Goal: Download file/media

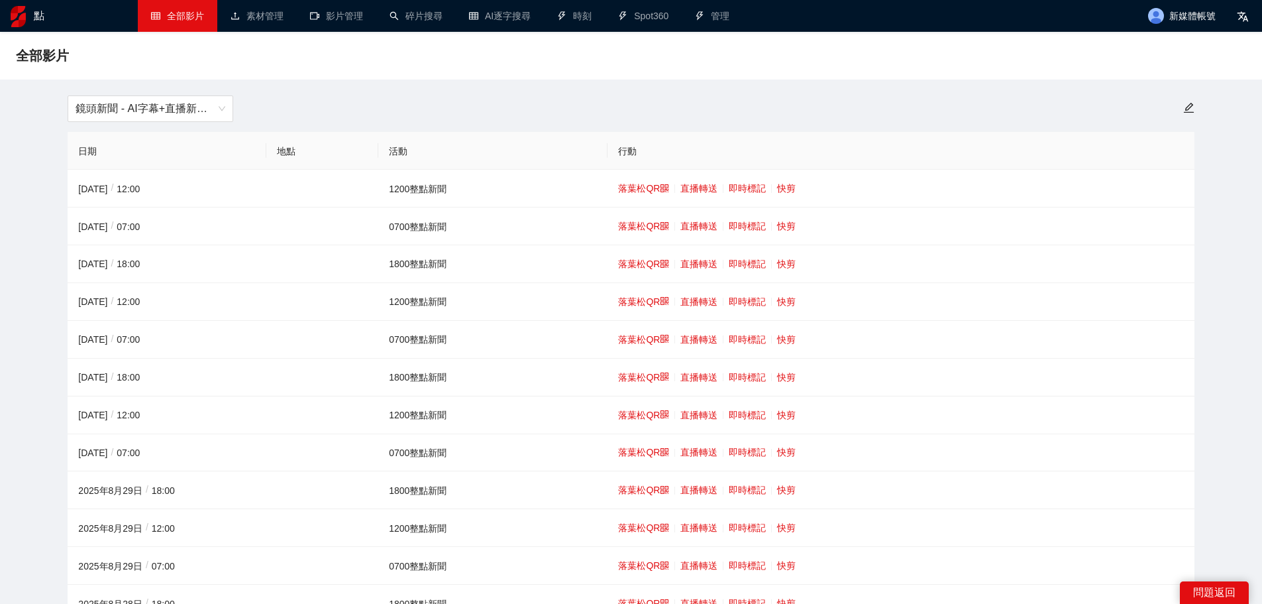
drag, startPoint x: 0, startPoint y: 197, endPoint x: 14, endPoint y: 197, distance: 13.9
click at [790, 266] on font "快剪" at bounding box center [786, 263] width 19 height 11
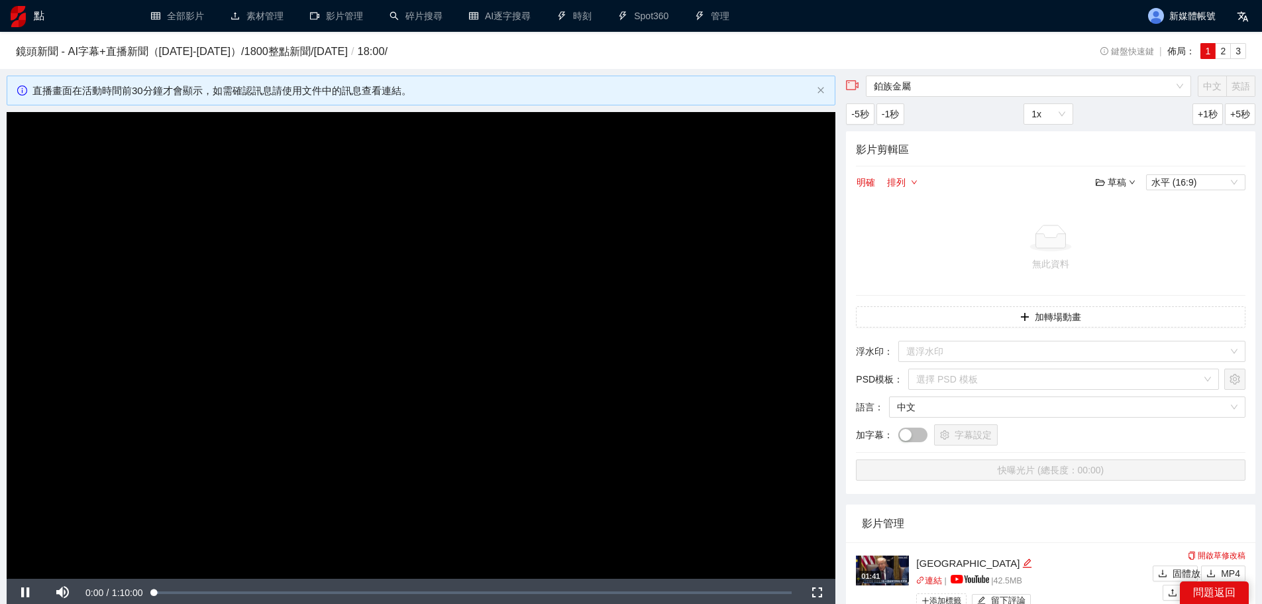
click at [466, 300] on video "Video Player" at bounding box center [421, 345] width 829 height 466
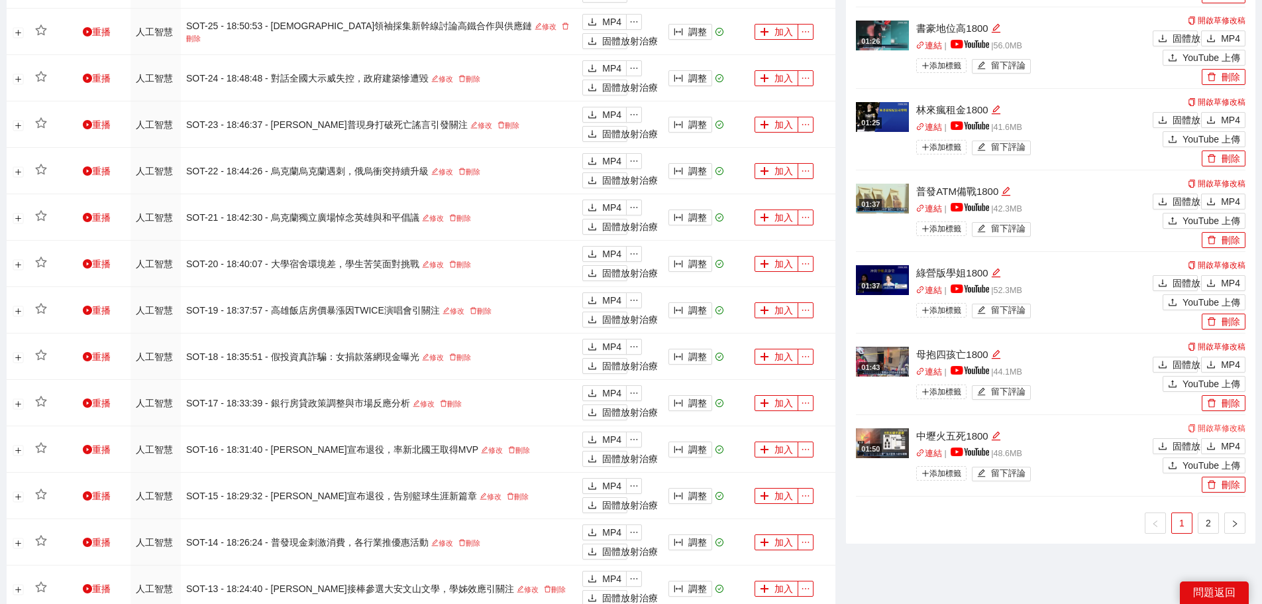
scroll to position [861, 0]
click at [1203, 522] on link "2" at bounding box center [1209, 522] width 20 height 20
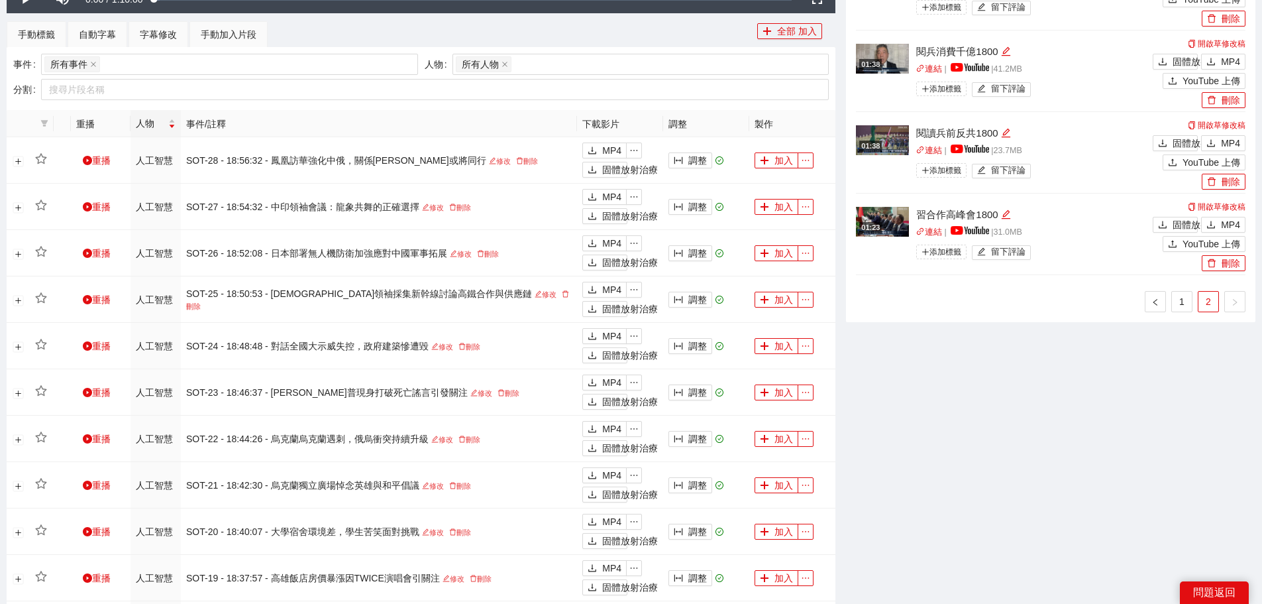
scroll to position [464, 0]
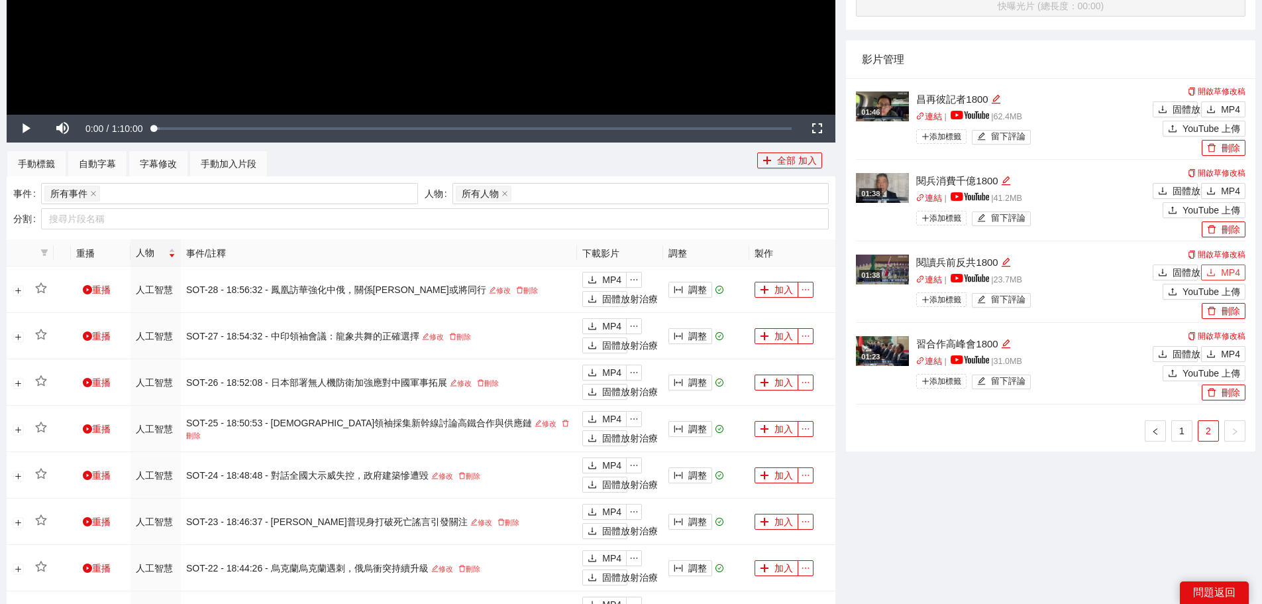
click at [1225, 275] on font "MP4" at bounding box center [1230, 272] width 19 height 11
click at [1220, 185] on button "MP4" at bounding box center [1223, 191] width 44 height 16
click at [1227, 102] on span "MP4" at bounding box center [1230, 109] width 19 height 15
click at [1177, 436] on link "1" at bounding box center [1182, 431] width 20 height 20
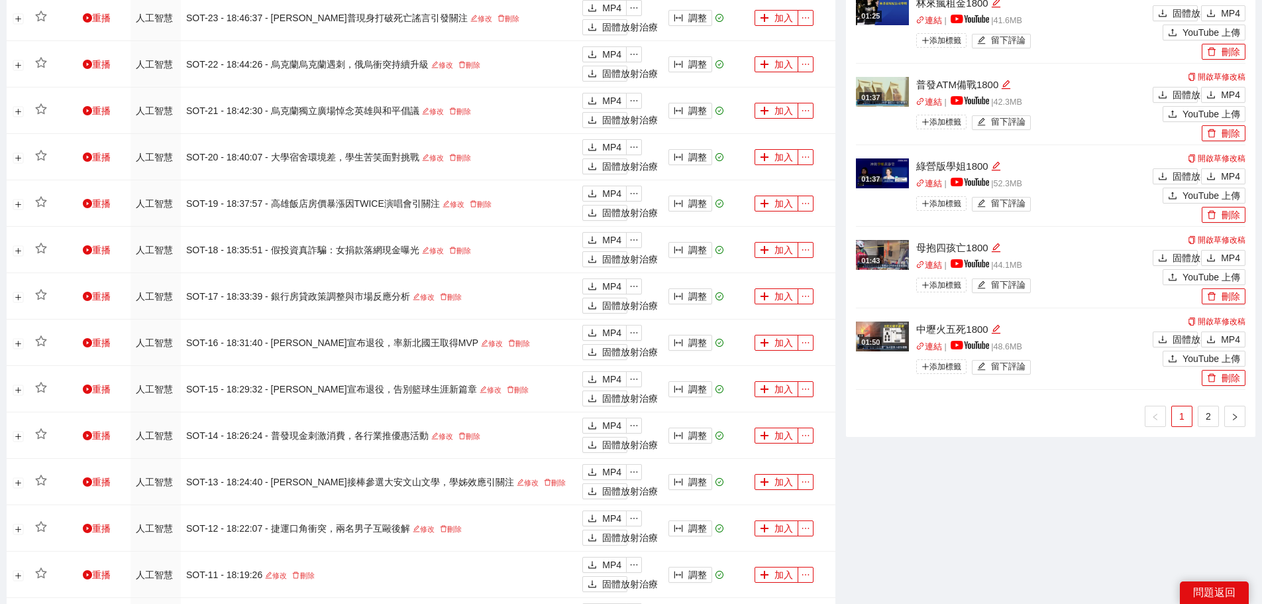
scroll to position [861, 0]
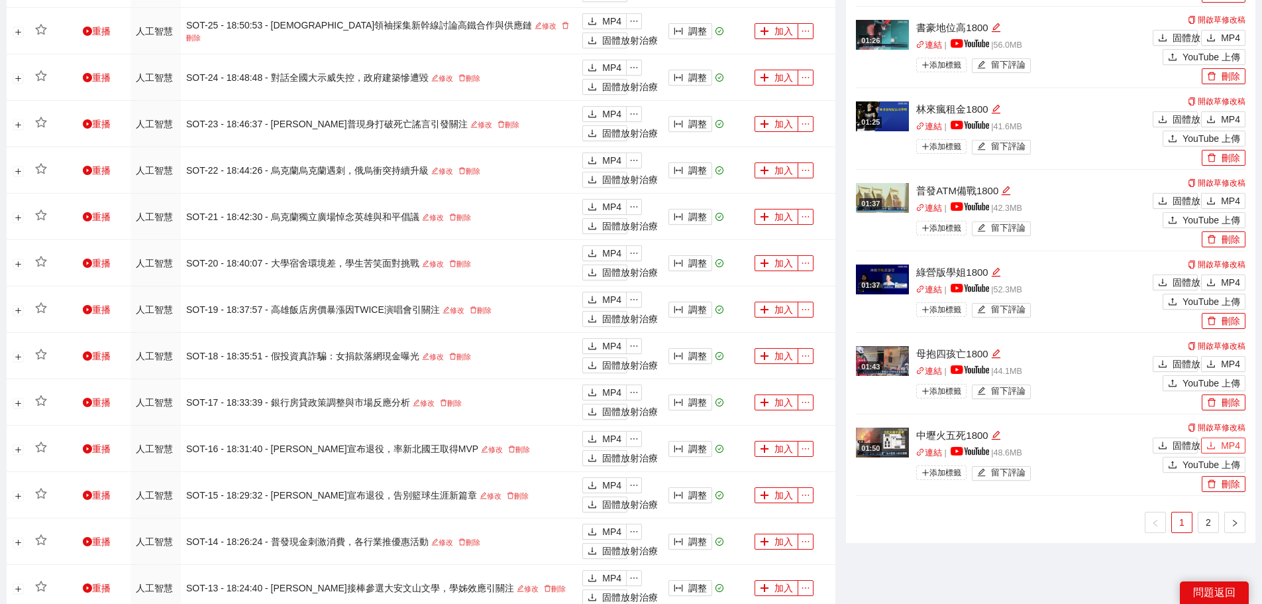
click at [1227, 440] on font "MP4" at bounding box center [1230, 445] width 19 height 11
click at [1228, 365] on font "MP4" at bounding box center [1230, 363] width 19 height 11
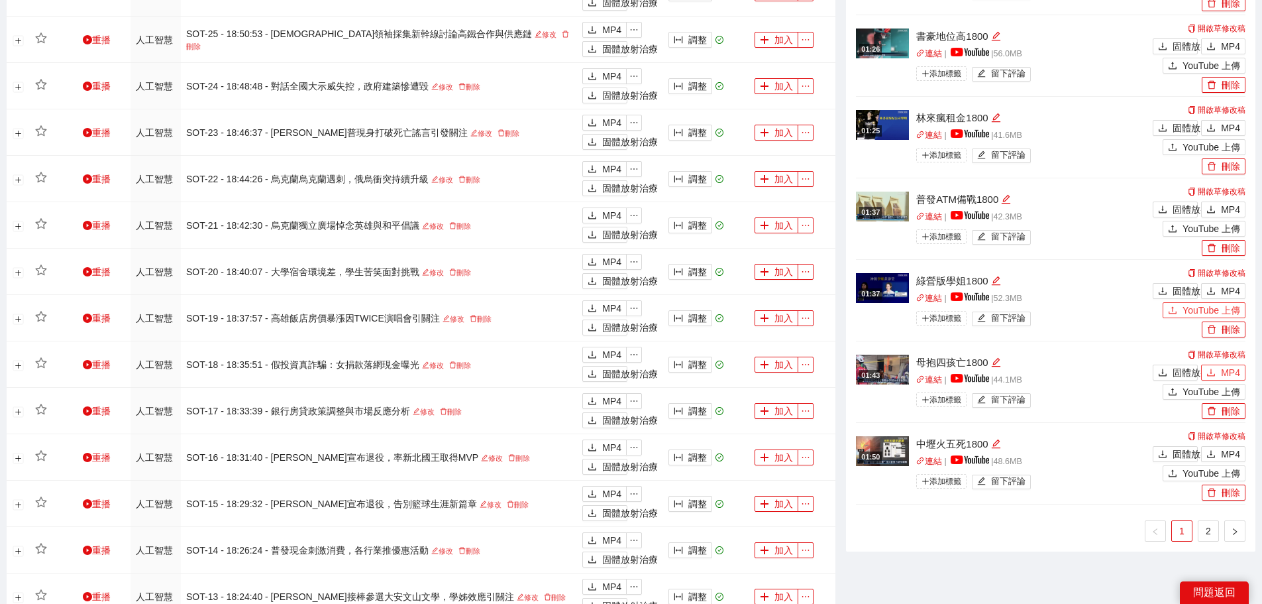
scroll to position [729, 0]
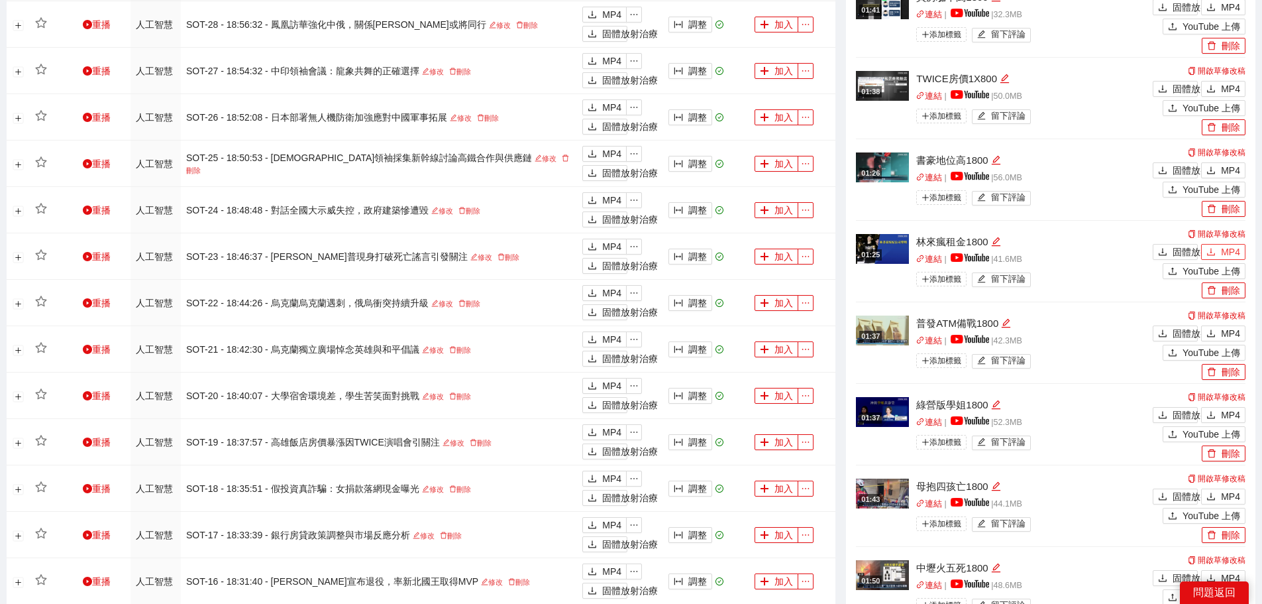
click at [1232, 256] on font "MP4" at bounding box center [1230, 251] width 19 height 11
click at [1235, 168] on font "MP4" at bounding box center [1230, 170] width 19 height 11
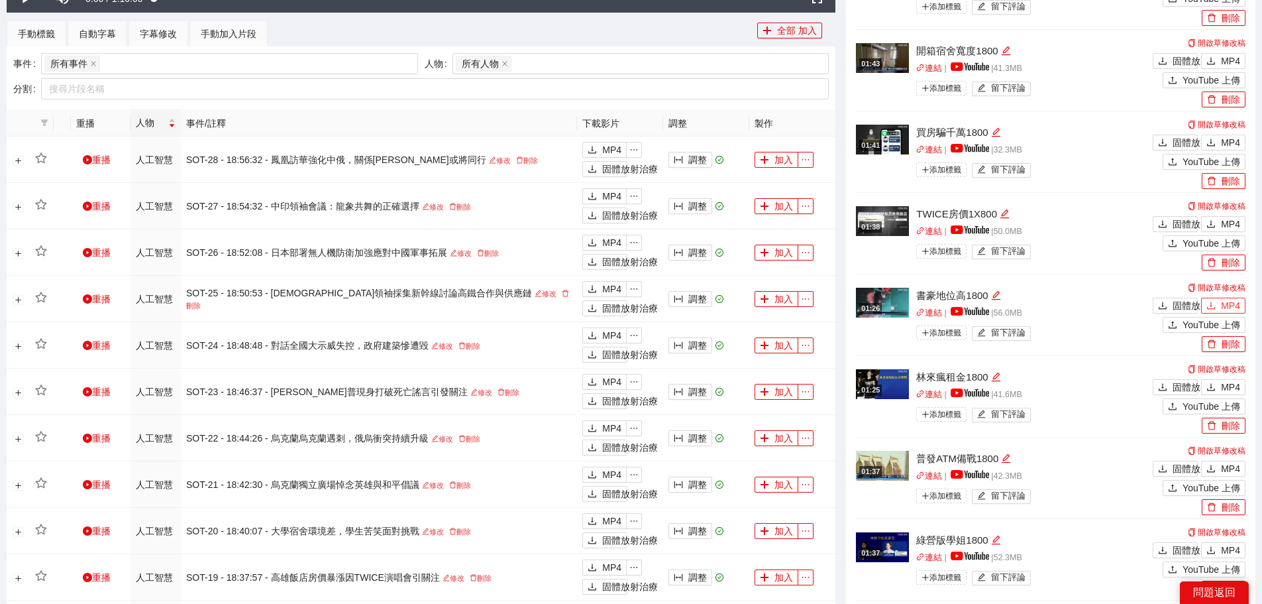
scroll to position [464, 0]
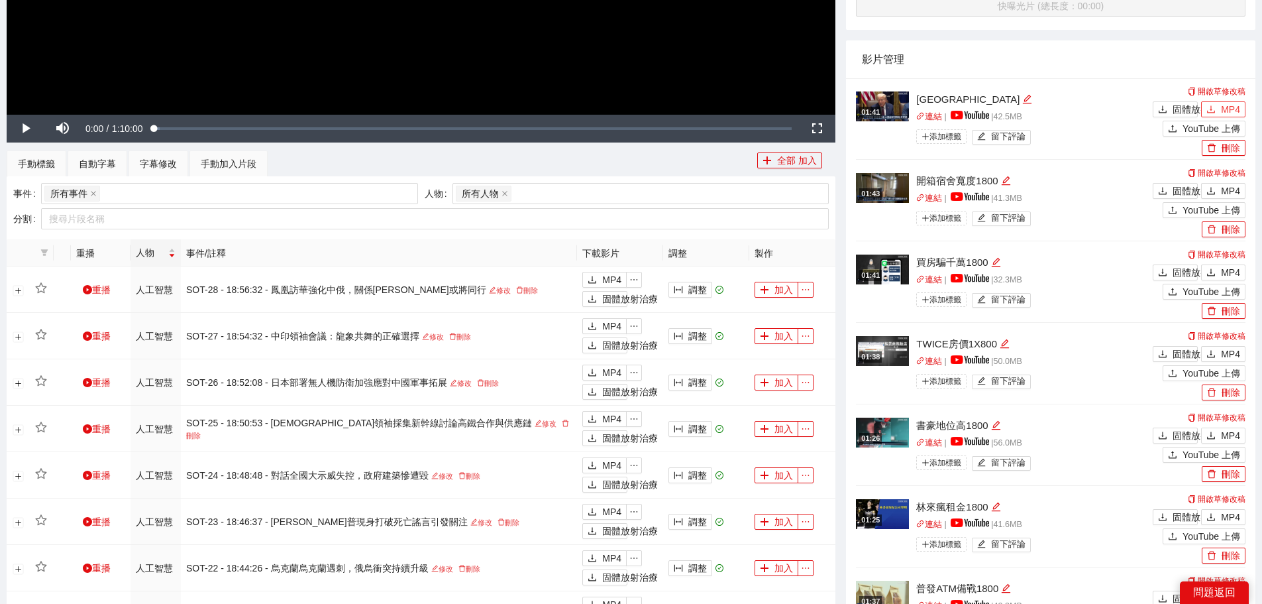
click at [1230, 108] on font "MP4" at bounding box center [1230, 109] width 19 height 11
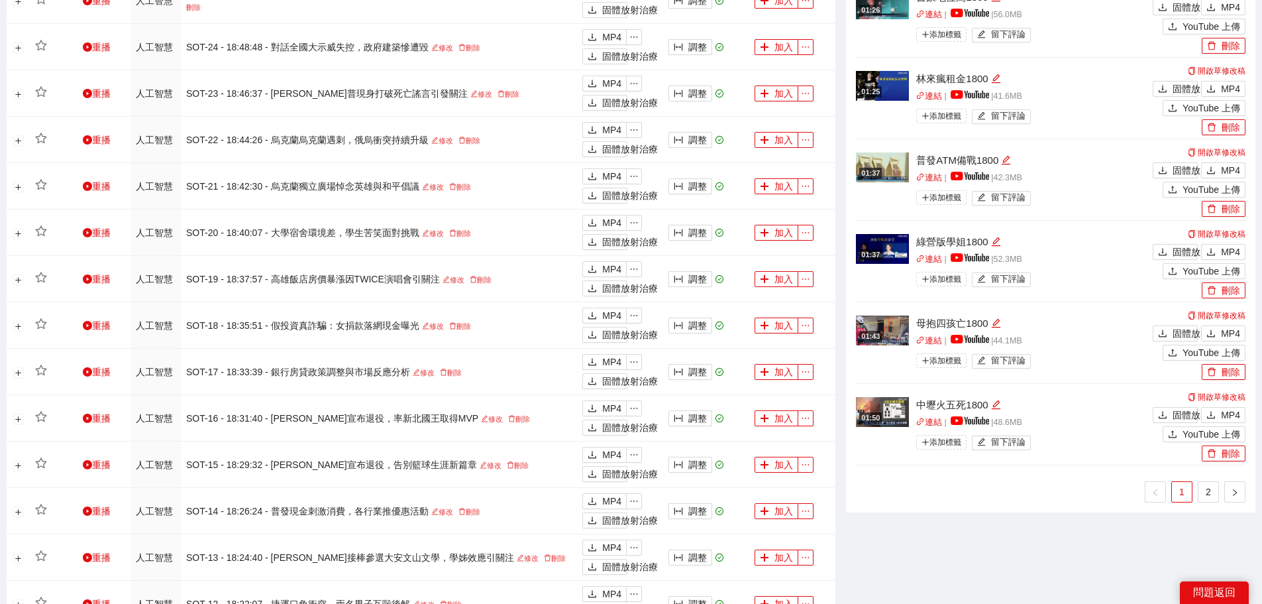
scroll to position [928, 0]
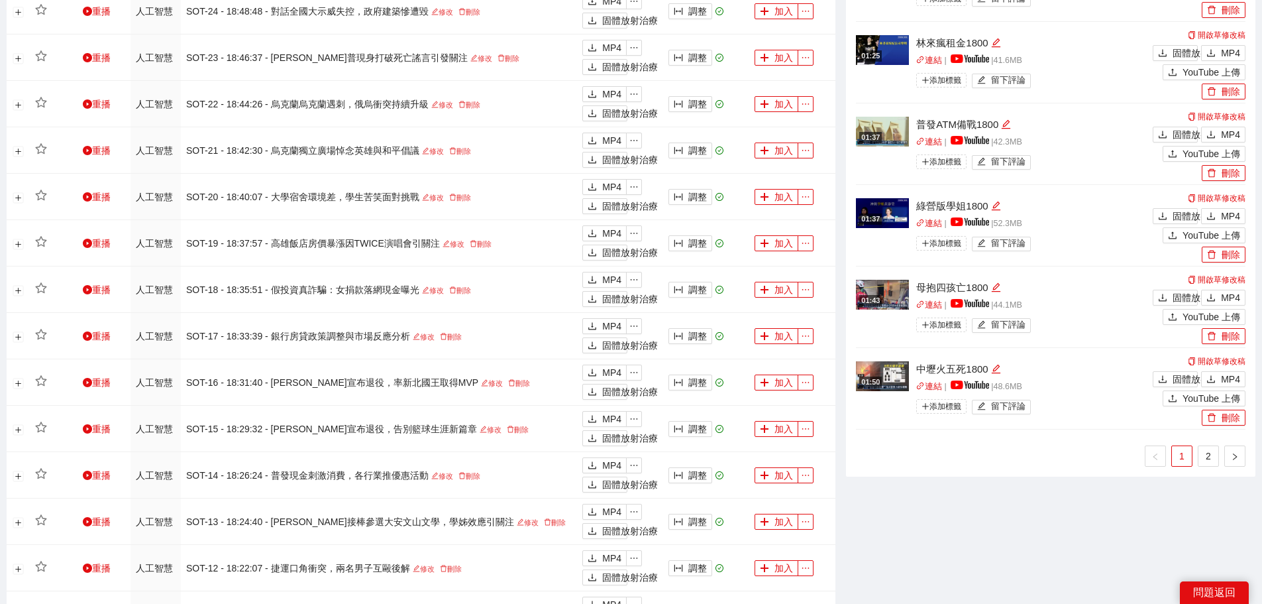
click at [1203, 468] on div "01:41 烏獨立廣場1800 連結 | | 42.5 MB 添加標籤 留下評論 開啟草修改稿 固體放射治療 MP4 YouTube 上傳 刪除 01:43 …" at bounding box center [1050, 45] width 409 height 862
click at [1215, 453] on link "2" at bounding box center [1209, 456] width 20 height 20
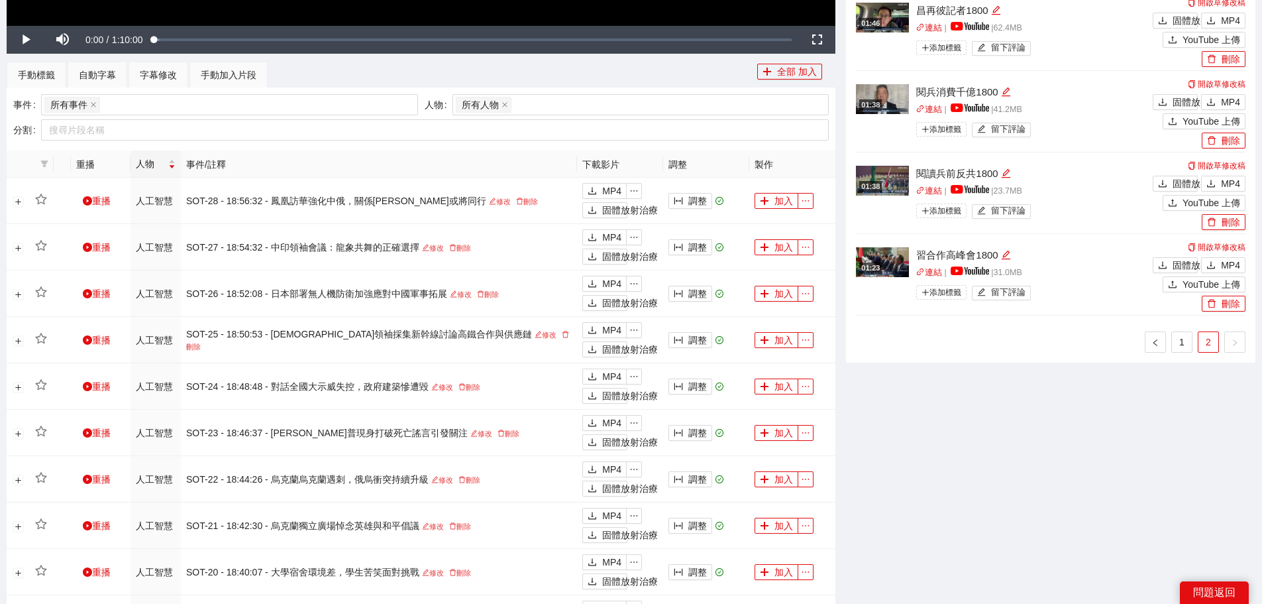
scroll to position [530, 0]
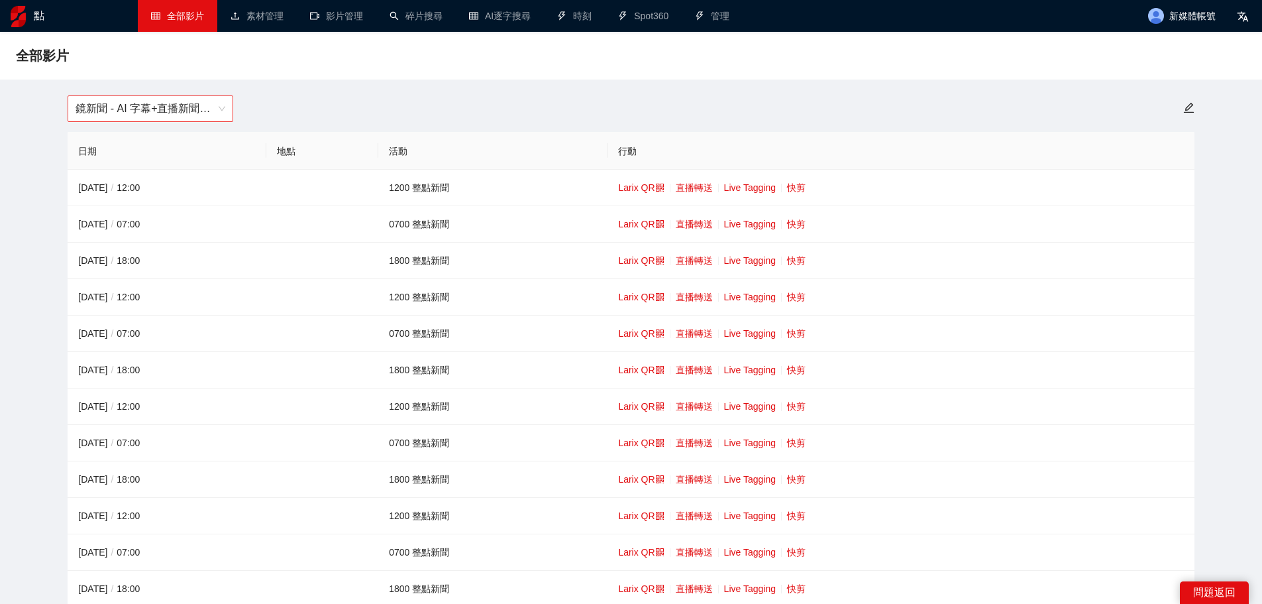
drag, startPoint x: 121, startPoint y: 90, endPoint x: 120, endPoint y: 100, distance: 10.0
click at [120, 100] on span "鏡新聞 - AI 字幕+直播新聞（[DATE]-[DATE]）" at bounding box center [151, 108] width 150 height 25
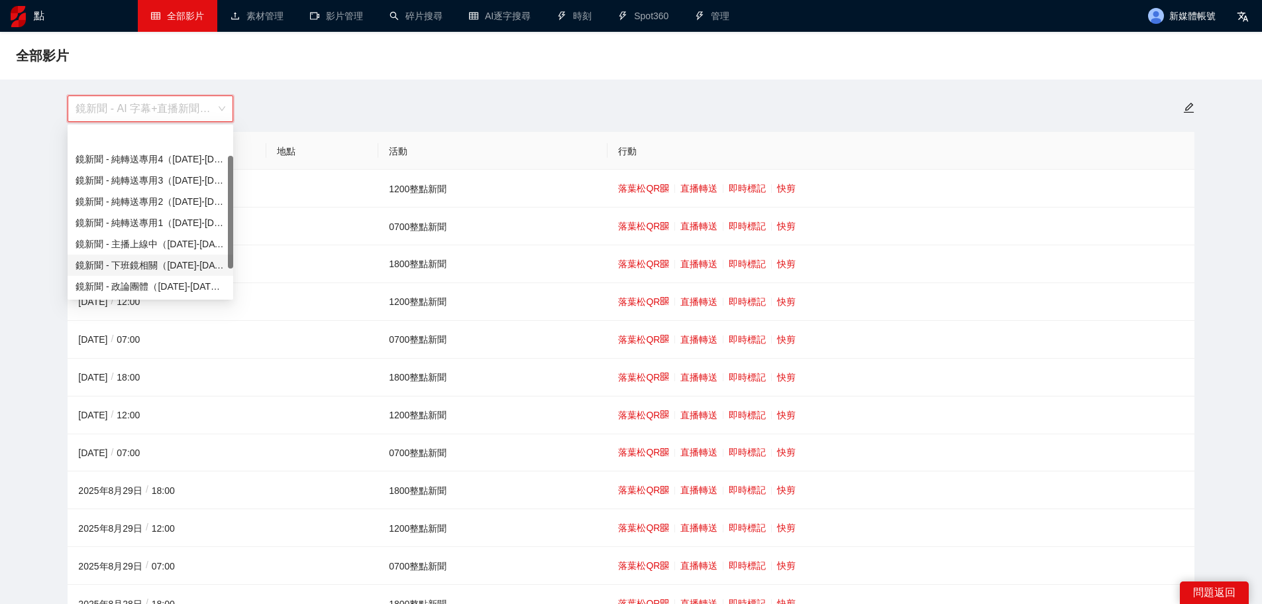
scroll to position [42, 0]
click at [176, 262] on font "鏡頭新聞 - 直播新聞（[DATE]-[DATE]）" at bounding box center [157, 265] width 162 height 11
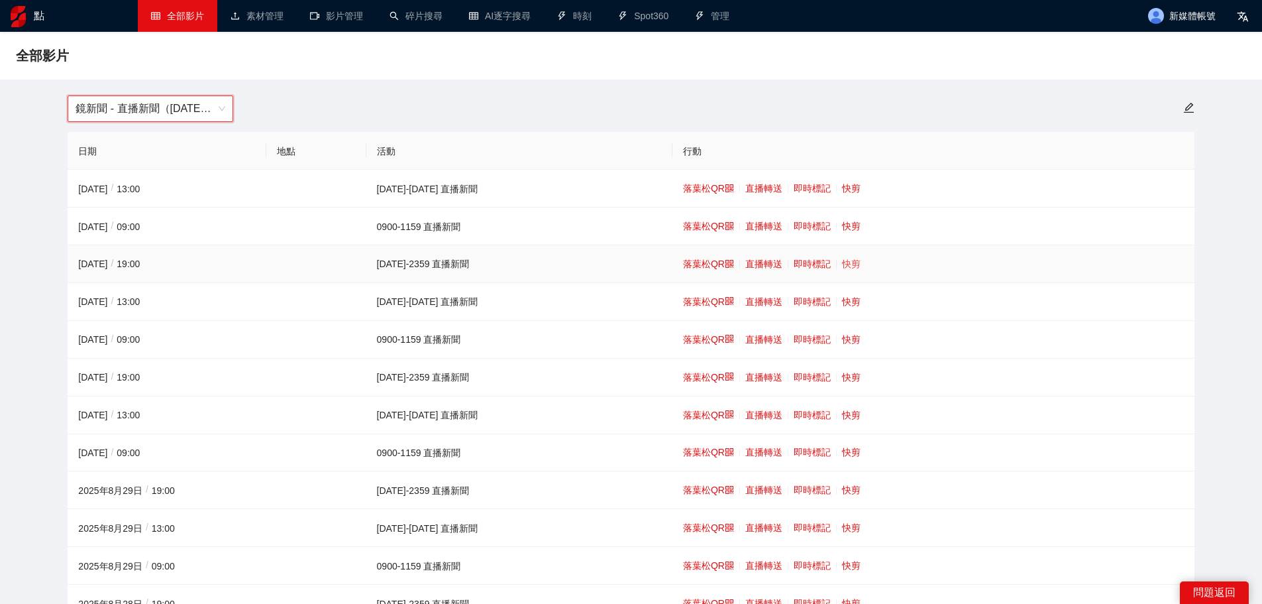
click at [842, 262] on font "快剪" at bounding box center [851, 263] width 19 height 11
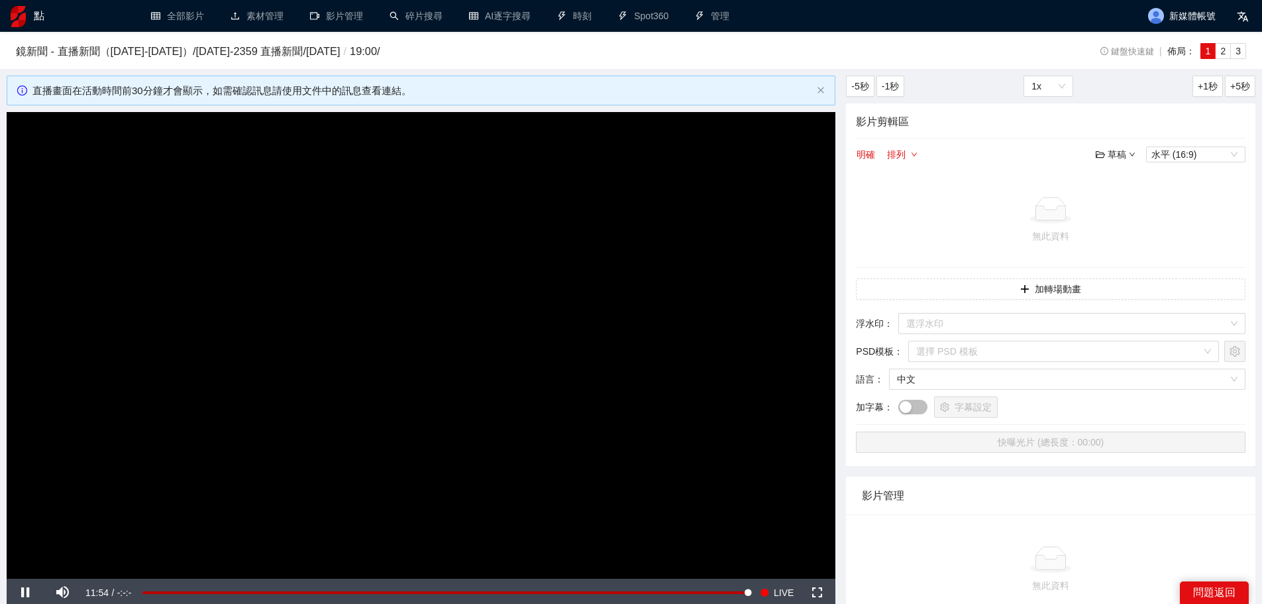
click at [535, 307] on video "Video Player" at bounding box center [421, 345] width 829 height 466
